Goal: Use online tool/utility: Utilize a website feature to perform a specific function

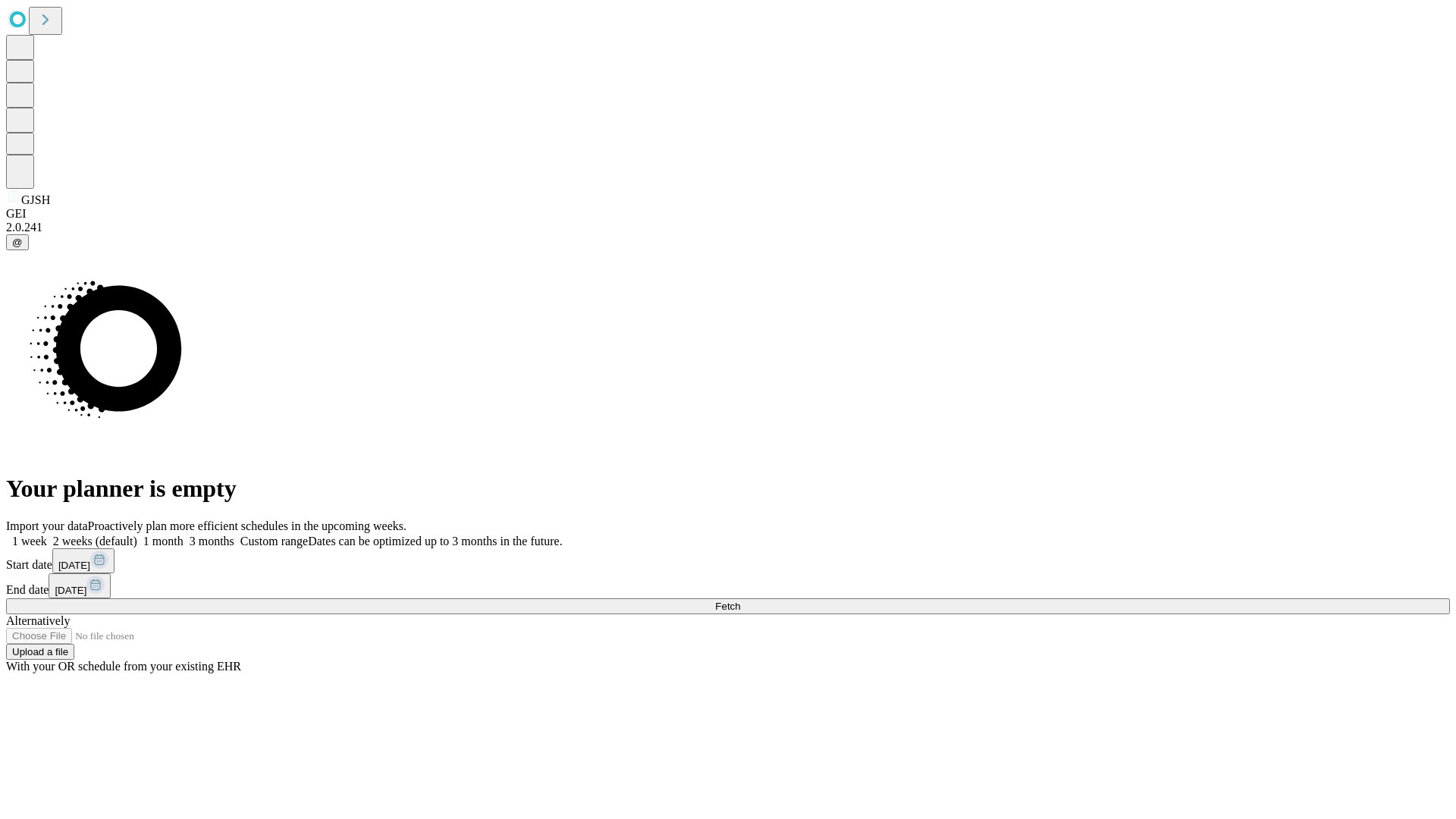
click at [740, 600] on span "Fetch" at bounding box center [728, 606] width 25 height 12
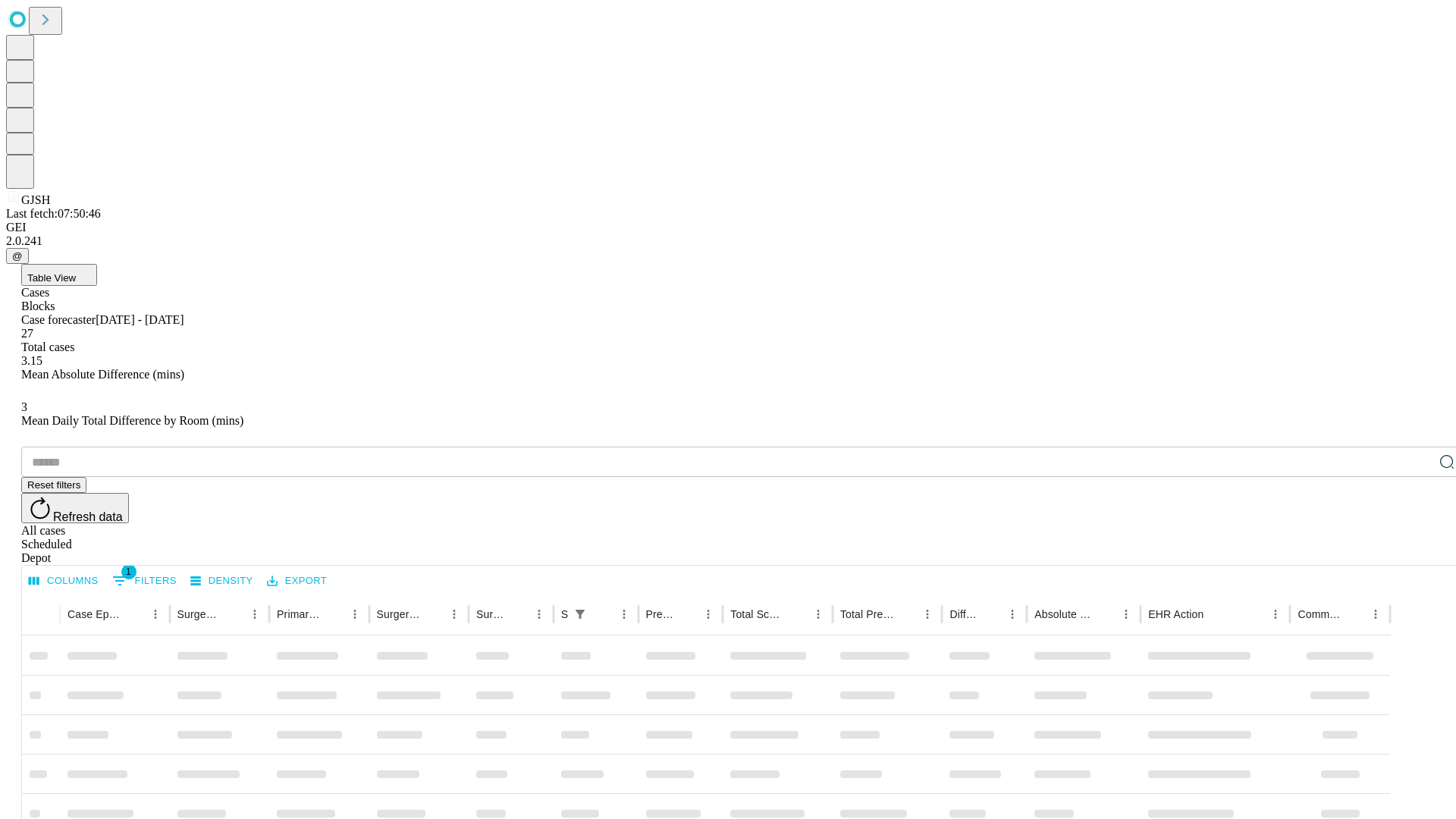
click at [1416, 551] on div "Depot" at bounding box center [743, 558] width 1443 height 14
